Goal: Find contact information: Find contact information

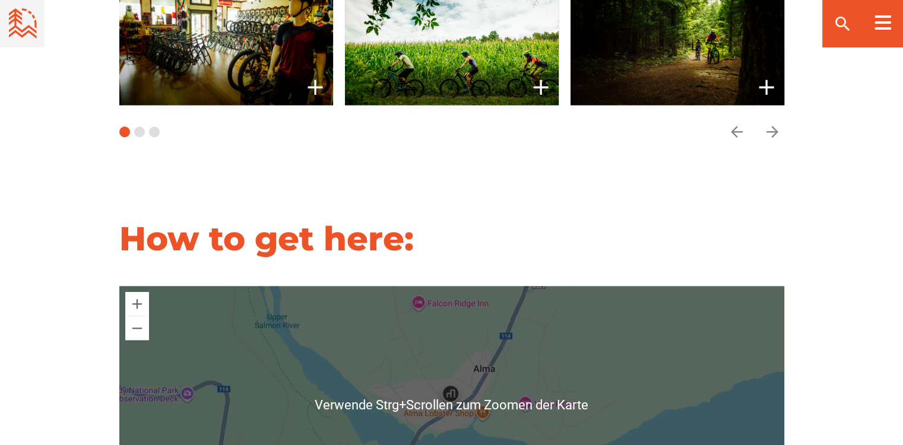
scroll to position [1068, 0]
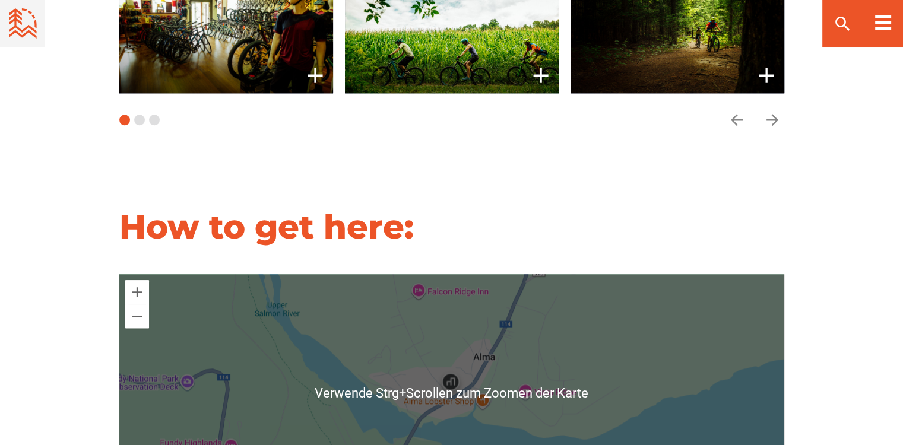
click at [459, 411] on div at bounding box center [451, 392] width 665 height 237
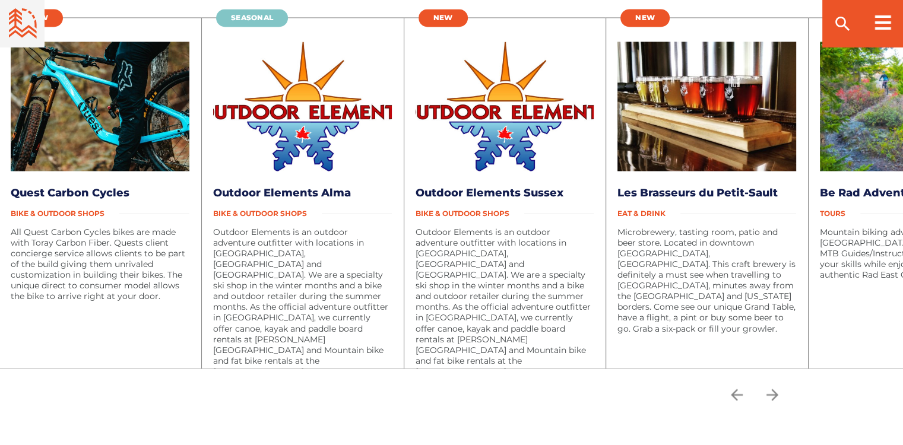
scroll to position [1959, 0]
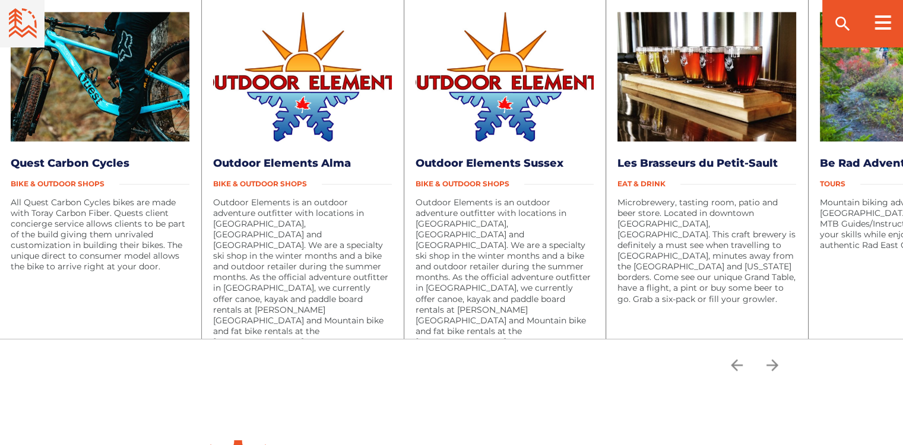
click at [41, 56] on img at bounding box center [100, 76] width 179 height 129
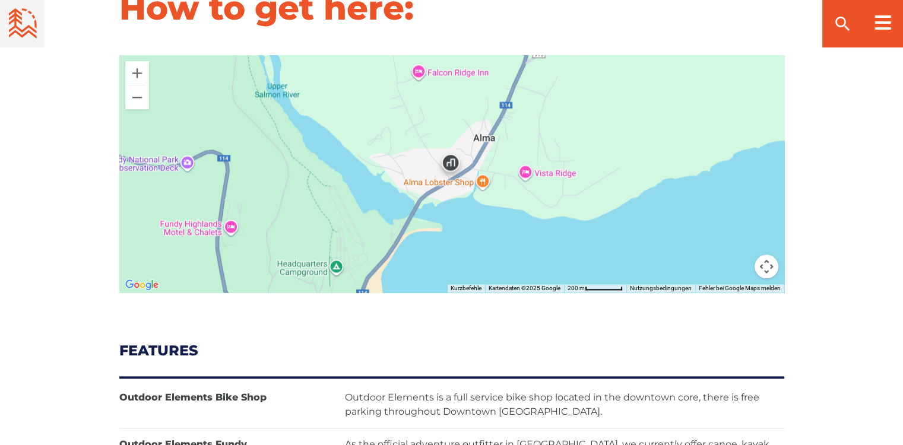
scroll to position [1128, 0]
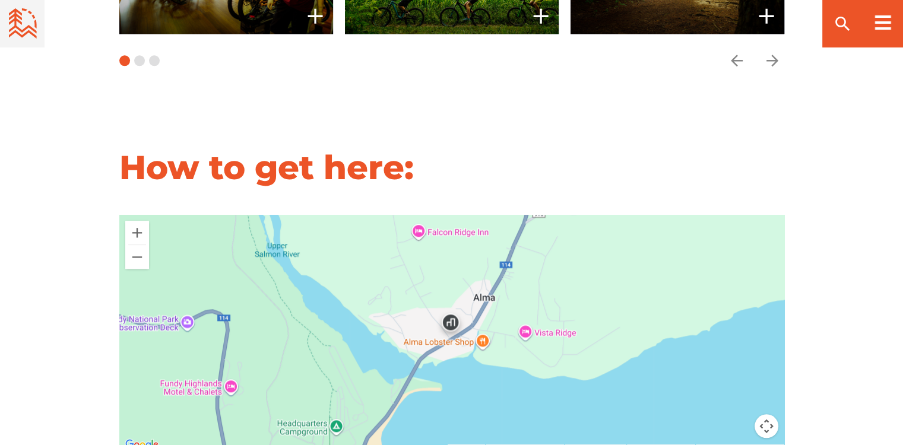
click at [451, 307] on img at bounding box center [451, 325] width 36 height 36
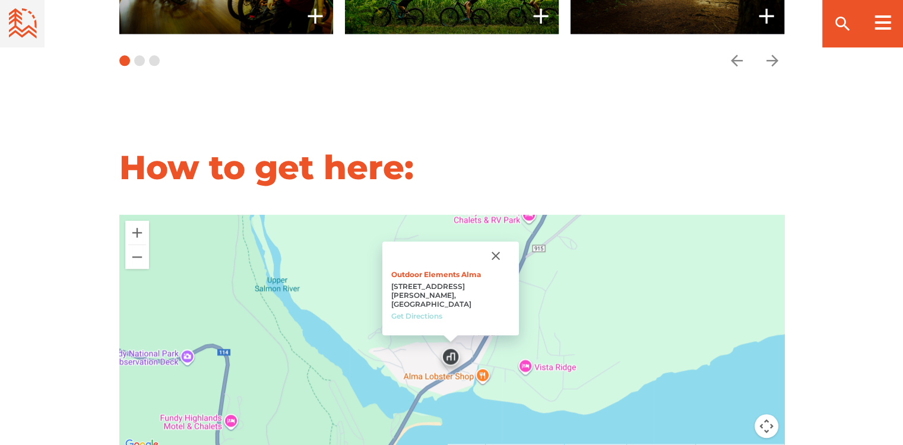
click at [442, 312] on link "Get Directions" at bounding box center [416, 316] width 51 height 9
click at [481, 242] on button "Schließen" at bounding box center [495, 256] width 28 height 28
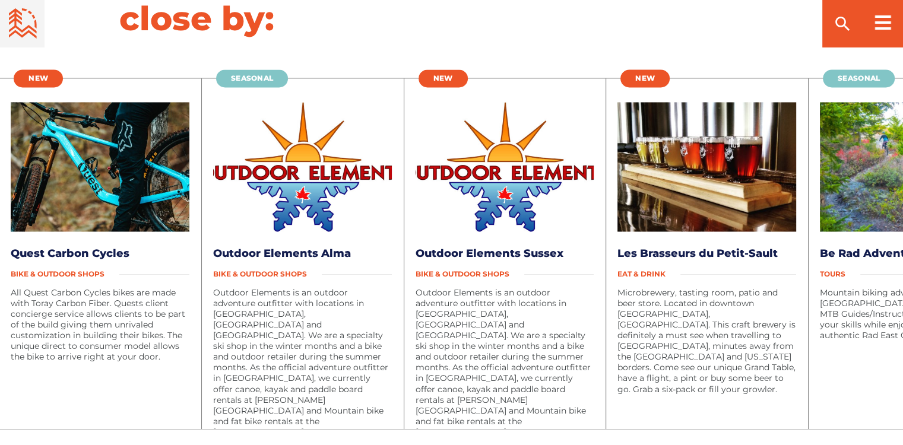
scroll to position [1899, 0]
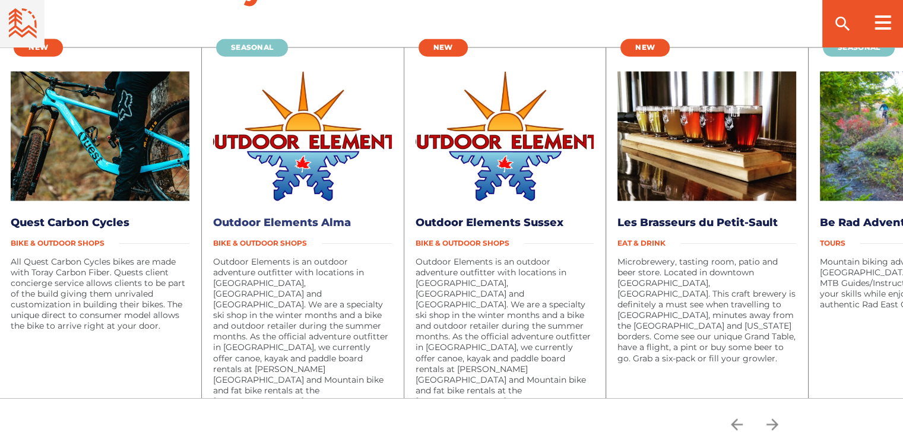
click at [290, 216] on link "Outdoor Elements Alma" at bounding box center [282, 222] width 138 height 13
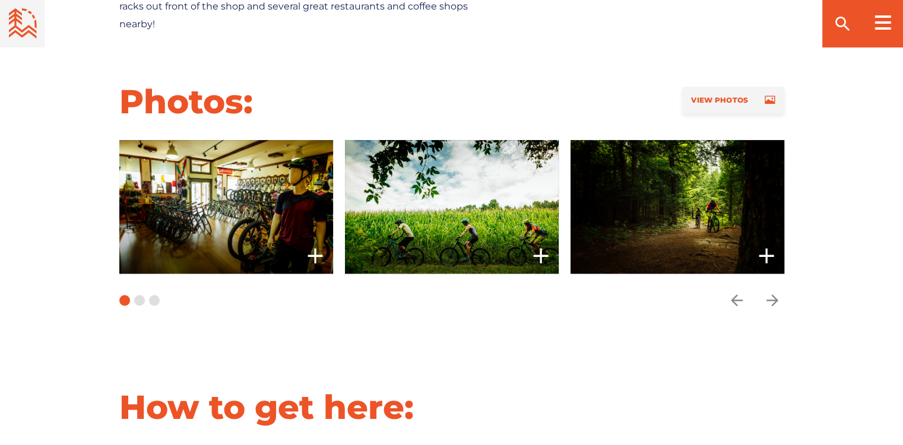
scroll to position [890, 0]
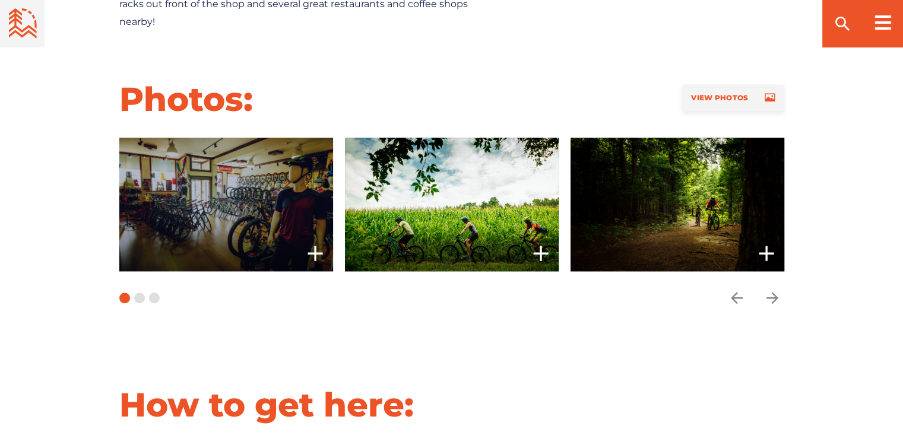
click at [317, 242] on icon "add" at bounding box center [315, 254] width 24 height 24
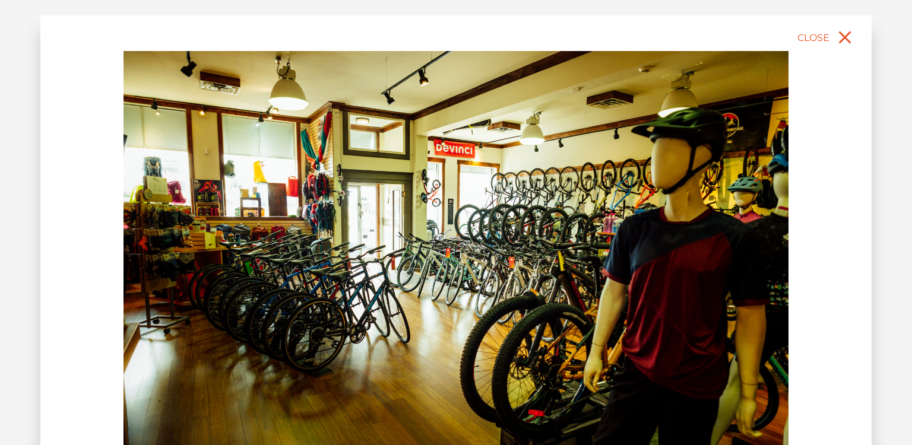
click at [99, 81] on div "slide 2 of 7 Sussex Trails corn fields, [GEOGRAPHIC_DATA]" at bounding box center [455, 292] width 831 height 554
click at [843, 35] on icon "close" at bounding box center [845, 37] width 12 height 12
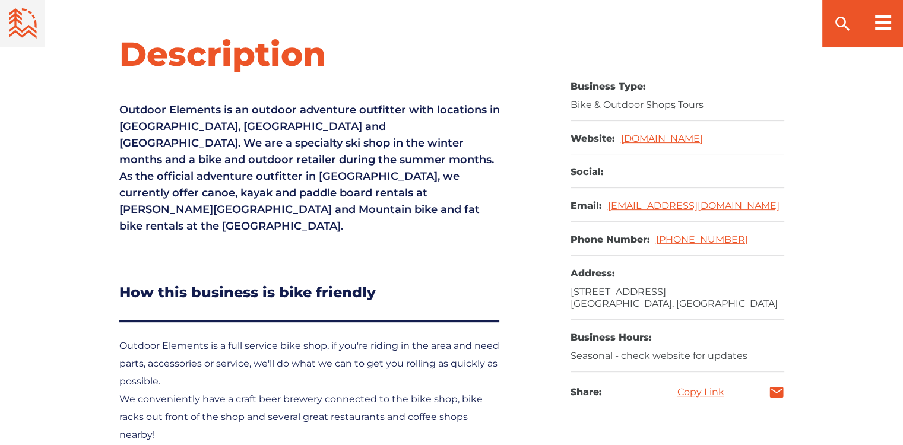
scroll to position [475, 0]
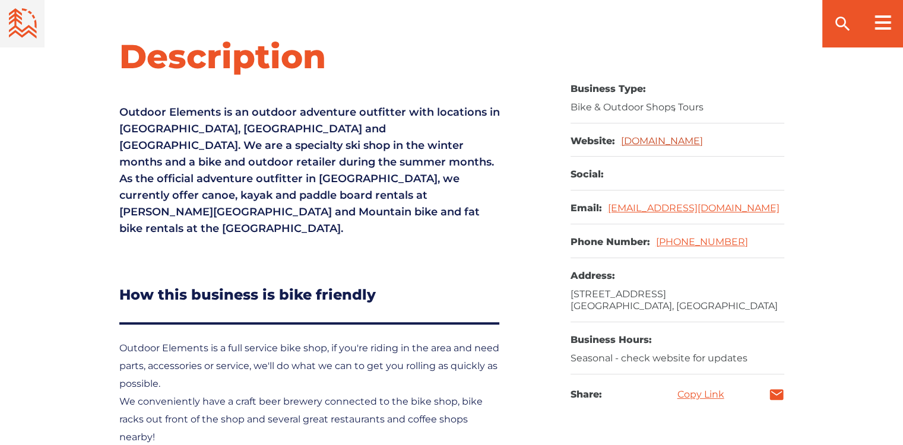
click at [667, 142] on link "[DOMAIN_NAME]" at bounding box center [662, 140] width 82 height 11
